Goal: Task Accomplishment & Management: Use online tool/utility

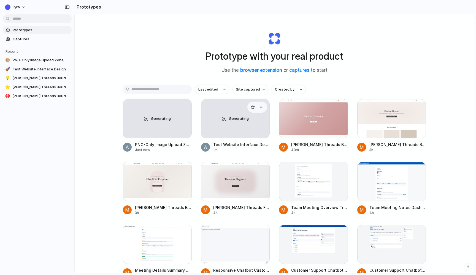
click at [239, 132] on div "Generating" at bounding box center [236, 118] width 68 height 39
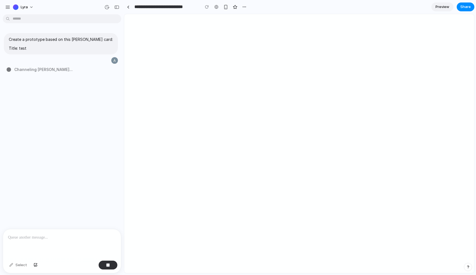
click at [239, 132] on div at bounding box center [299, 143] width 350 height 259
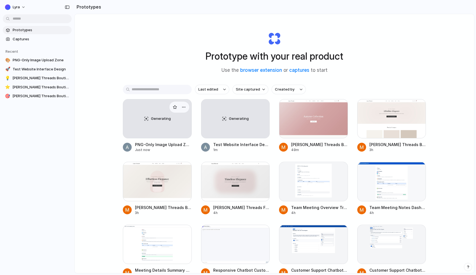
click at [150, 125] on div "Generating" at bounding box center [157, 118] width 68 height 39
